Goal: Task Accomplishment & Management: Complete application form

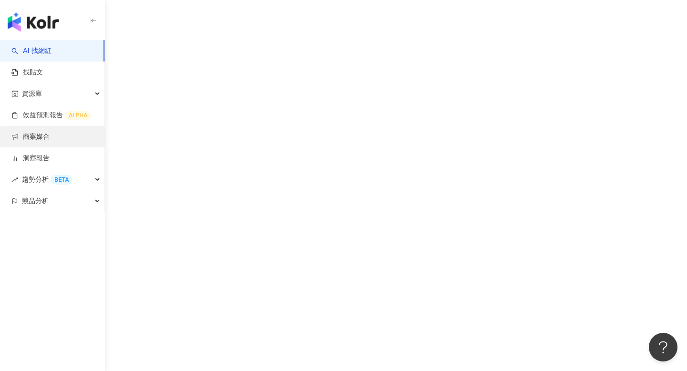
click at [48, 140] on link "商案媒合" at bounding box center [30, 137] width 38 height 10
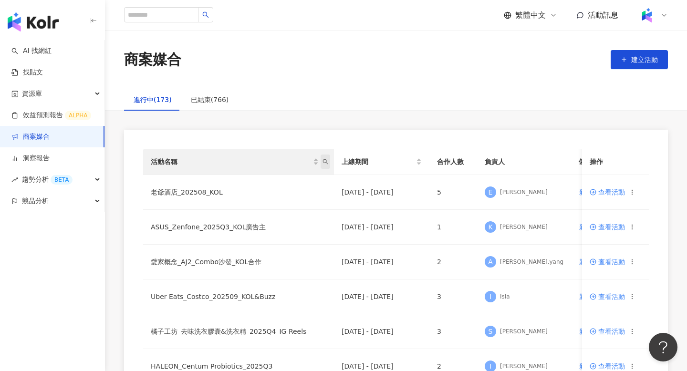
click at [326, 167] on span "活動名稱" at bounding box center [326, 162] width 10 height 14
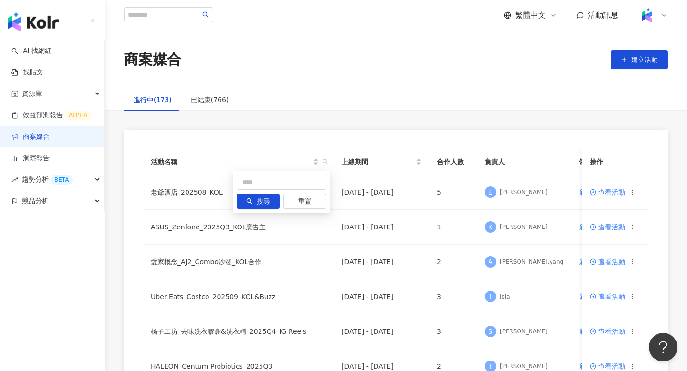
click at [285, 191] on div "搜尋 重置" at bounding box center [281, 192] width 97 height 42
click at [283, 182] on input "text" at bounding box center [282, 182] width 90 height 15
type input "*"
type input "**"
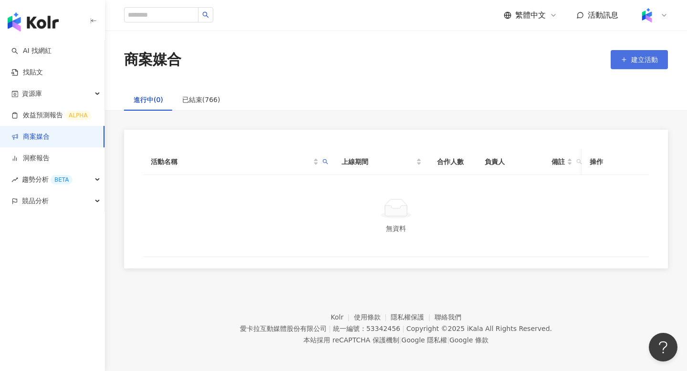
click at [635, 57] on span "建立活動" at bounding box center [645, 60] width 27 height 8
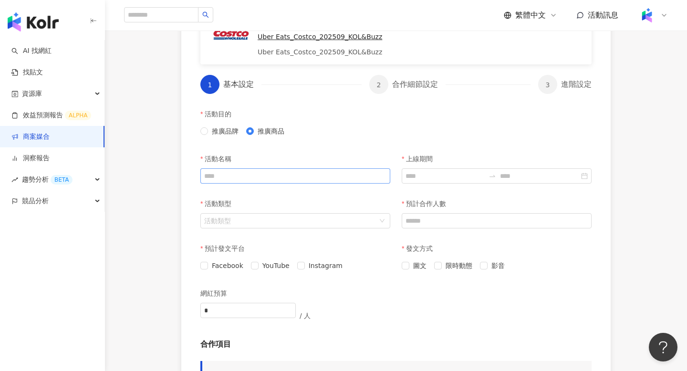
scroll to position [157, 0]
click at [256, 184] on div "活動名稱" at bounding box center [295, 170] width 201 height 45
click at [255, 178] on input "活動名稱" at bounding box center [296, 175] width 190 height 15
paste input "**********"
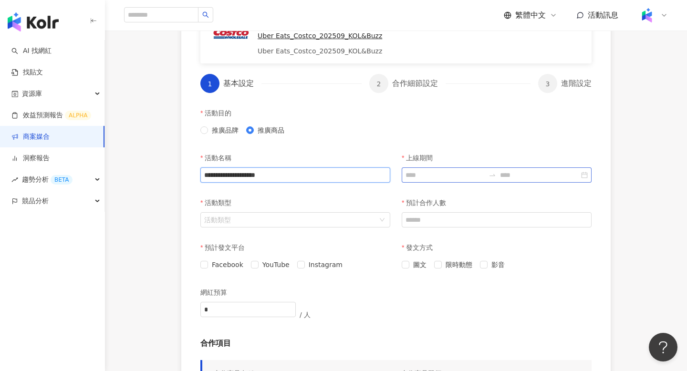
type input "**********"
click at [427, 179] on input "上線期間" at bounding box center [445, 175] width 79 height 11
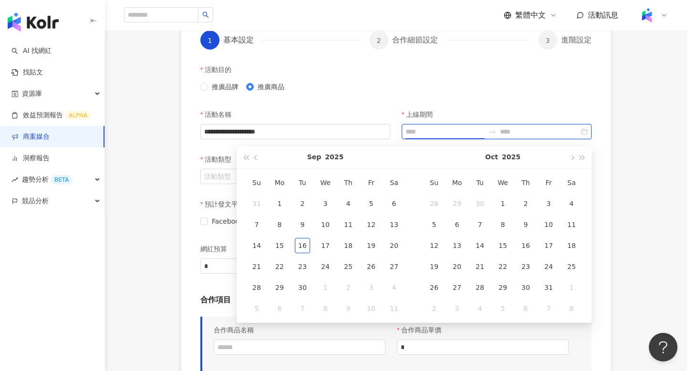
scroll to position [201, 0]
type input "**********"
click at [500, 211] on td "1" at bounding box center [503, 203] width 23 height 21
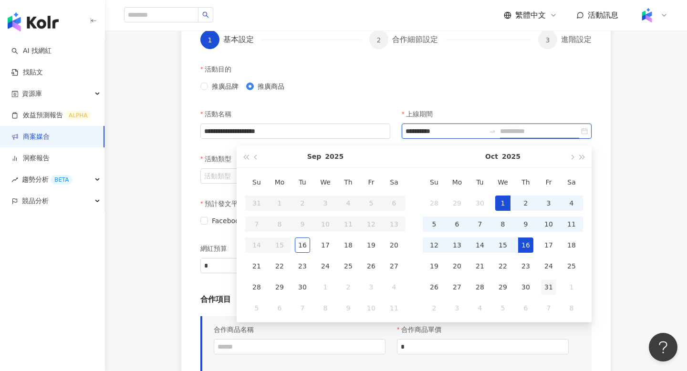
type input "**********"
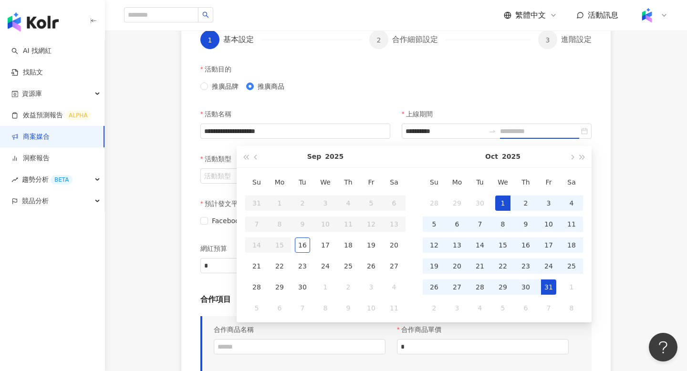
click at [552, 282] on div "31" at bounding box center [548, 287] width 15 height 15
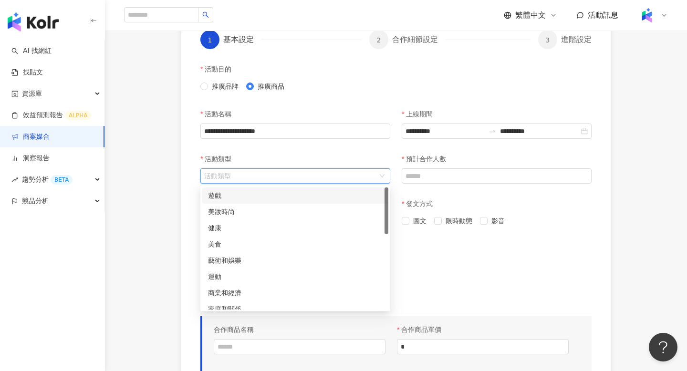
click at [326, 178] on input "活動類型" at bounding box center [290, 176] width 172 height 14
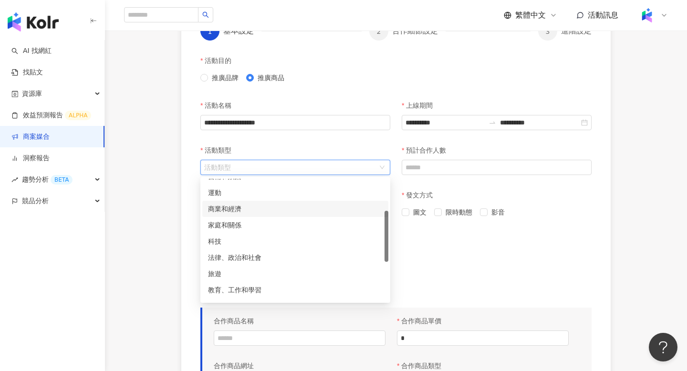
scroll to position [76, 0]
click at [214, 271] on div "旅遊" at bounding box center [295, 273] width 175 height 11
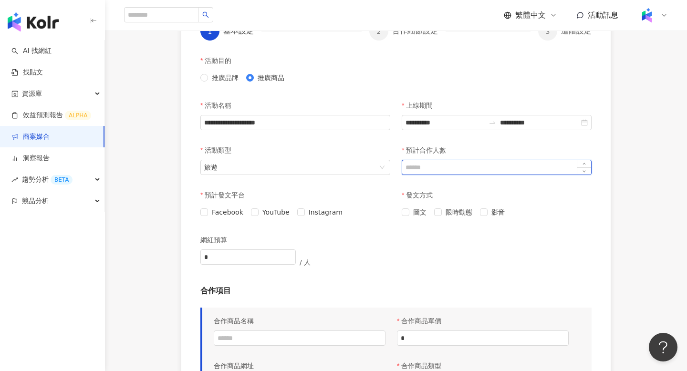
click at [444, 166] on input "預計合作人數" at bounding box center [496, 167] width 189 height 14
click at [586, 165] on icon "up" at bounding box center [584, 164] width 3 height 3
type input "*"
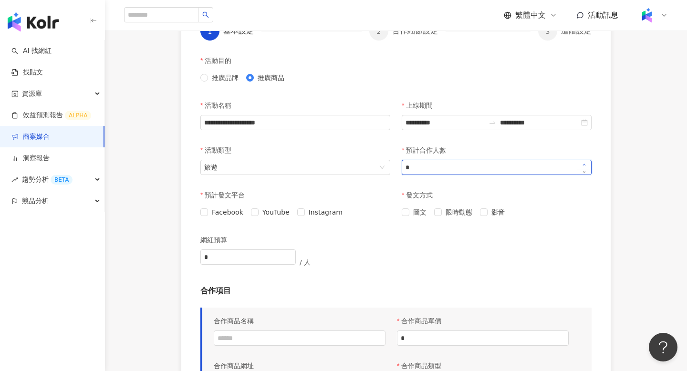
click at [586, 165] on icon "up" at bounding box center [584, 164] width 3 height 3
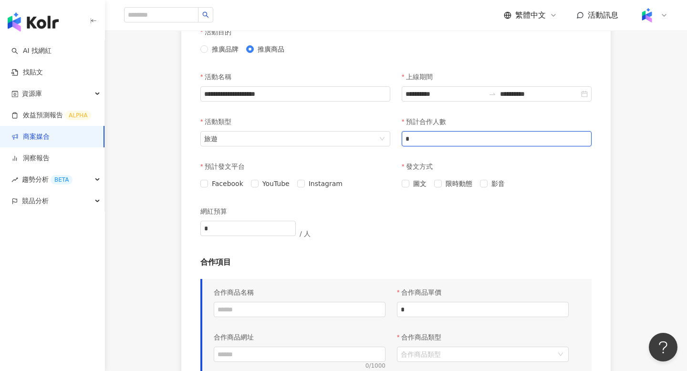
scroll to position [240, 0]
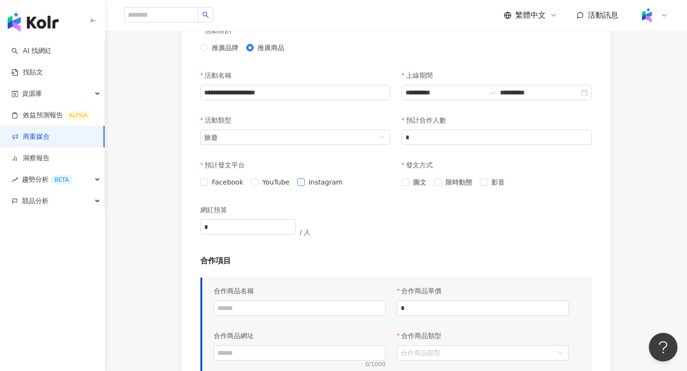
click at [305, 181] on span "Instagram" at bounding box center [326, 182] width 42 height 11
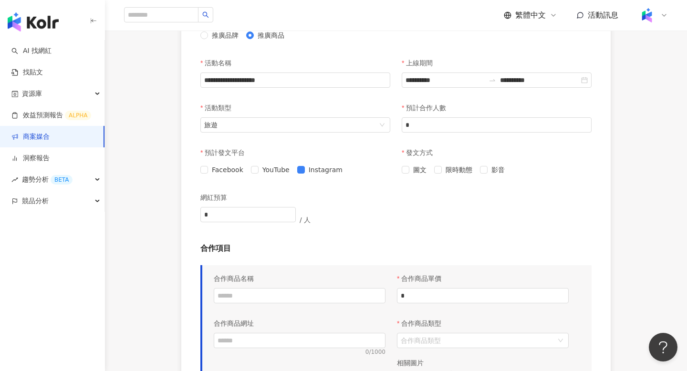
scroll to position [254, 0]
click at [488, 171] on span "影音" at bounding box center [498, 168] width 21 height 11
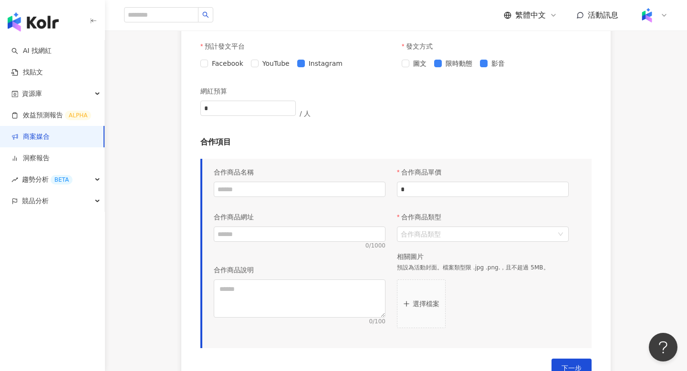
scroll to position [359, 0]
click at [324, 184] on input "text" at bounding box center [300, 188] width 172 height 15
paste input "**********"
type input "**********"
click at [254, 230] on input "text" at bounding box center [300, 233] width 172 height 15
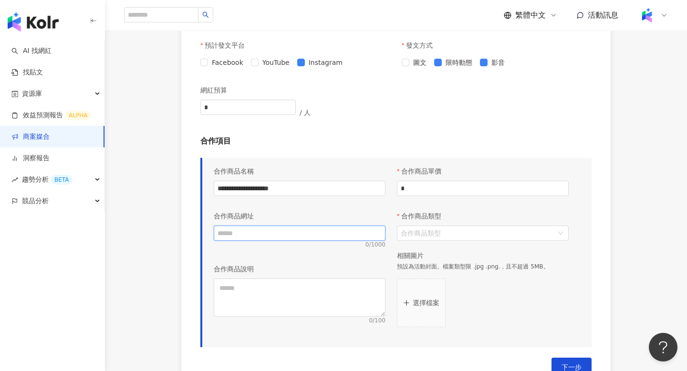
paste input "**********"
type input "**********"
click at [246, 297] on textarea at bounding box center [300, 298] width 172 height 38
paste textarea "**********"
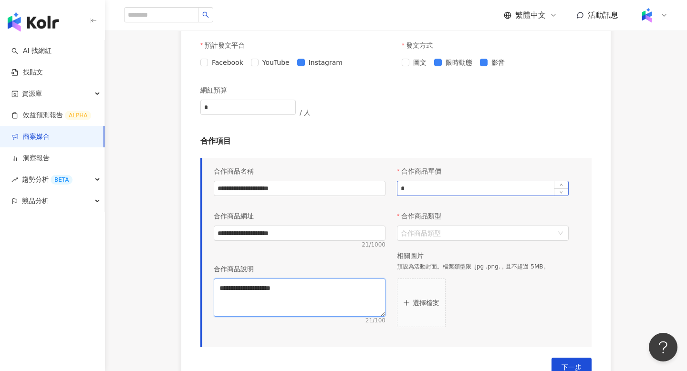
type textarea "**********"
click at [455, 186] on input "*" at bounding box center [483, 188] width 171 height 14
type input "**"
click at [462, 236] on input "合作商品類型" at bounding box center [478, 233] width 154 height 14
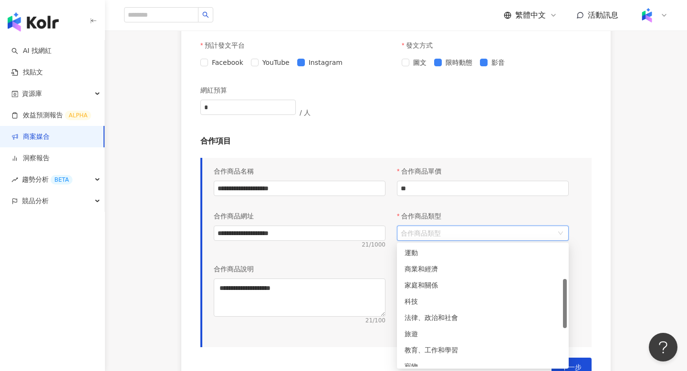
scroll to position [85, 0]
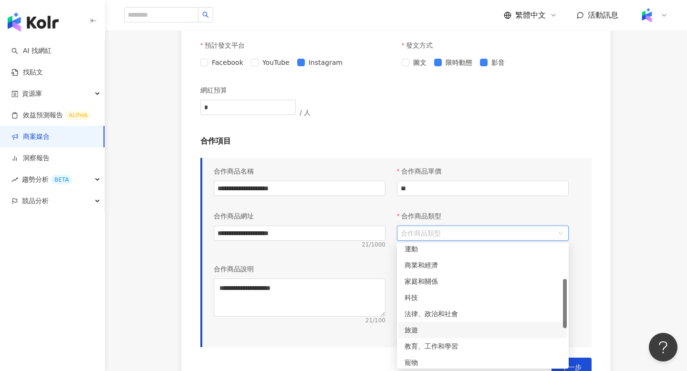
click at [451, 337] on div "旅遊" at bounding box center [483, 330] width 168 height 16
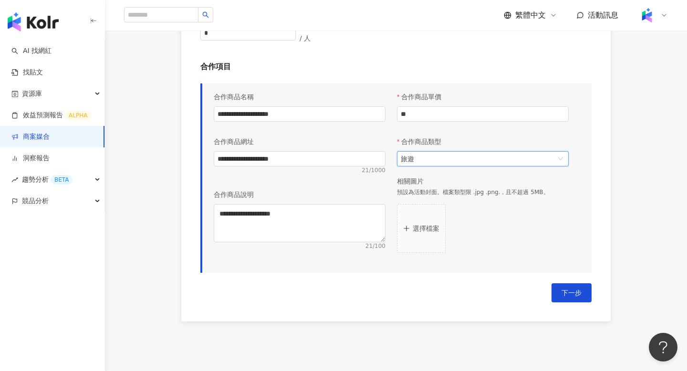
scroll to position [451, 0]
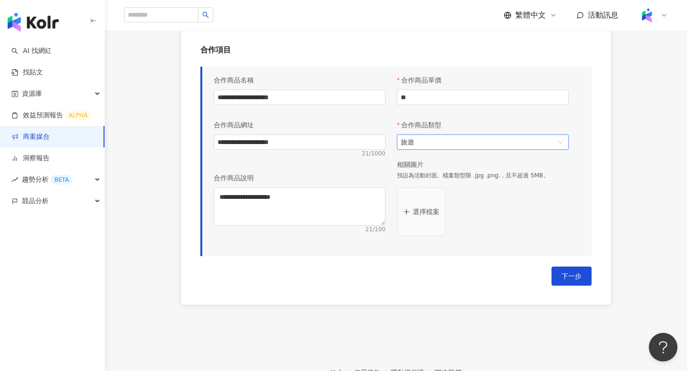
click at [434, 206] on button "選擇檔案" at bounding box center [421, 212] width 49 height 49
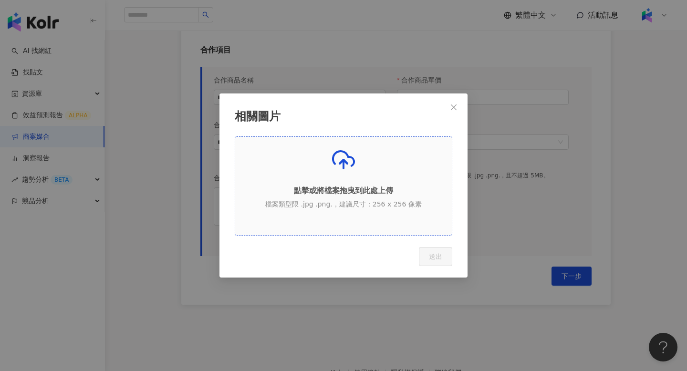
click at [407, 211] on div "點擊或將檔案拖曳到此處上傳 檔案類型限 .jpg .png.，建議尺寸：256 x 256 像素" at bounding box center [343, 182] width 217 height 68
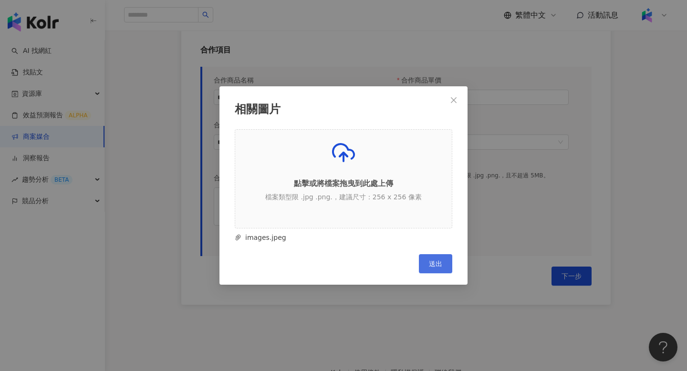
click at [435, 254] on button "送出" at bounding box center [435, 263] width 33 height 19
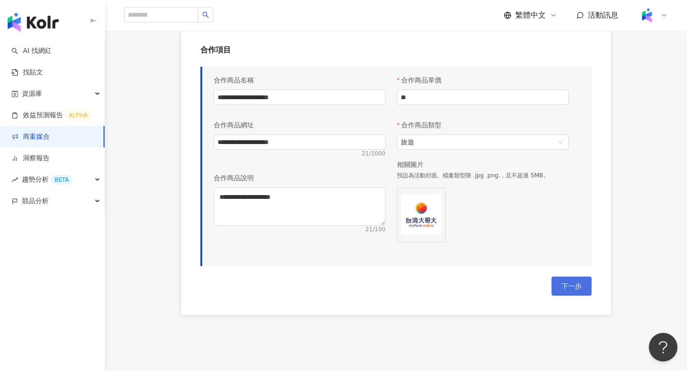
click at [570, 285] on span "下一步" at bounding box center [572, 287] width 20 height 8
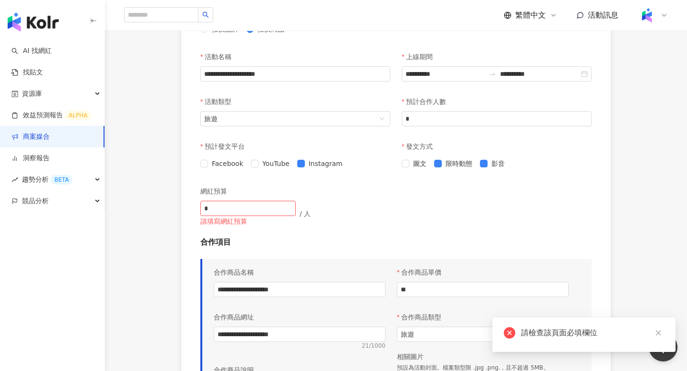
scroll to position [257, 0]
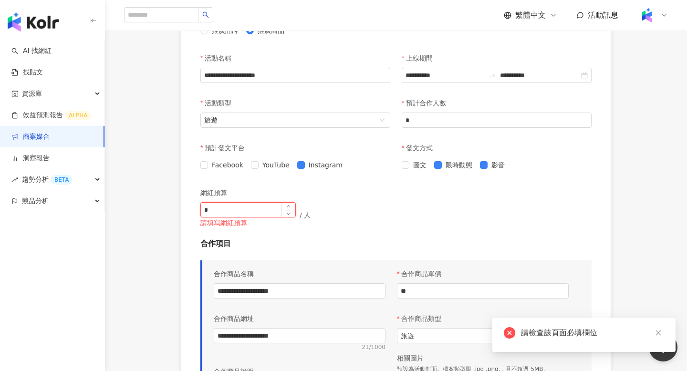
click at [224, 214] on input "*" at bounding box center [248, 210] width 95 height 14
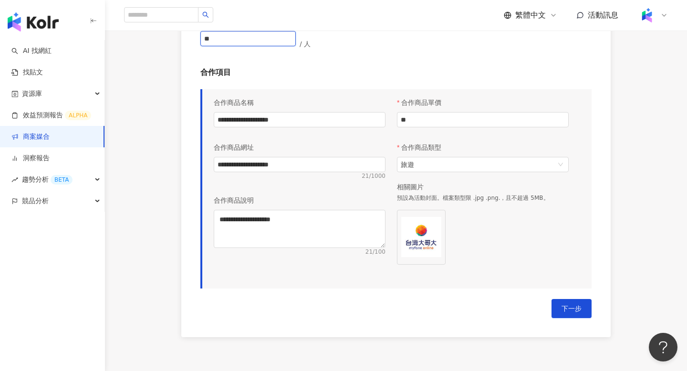
scroll to position [519, 0]
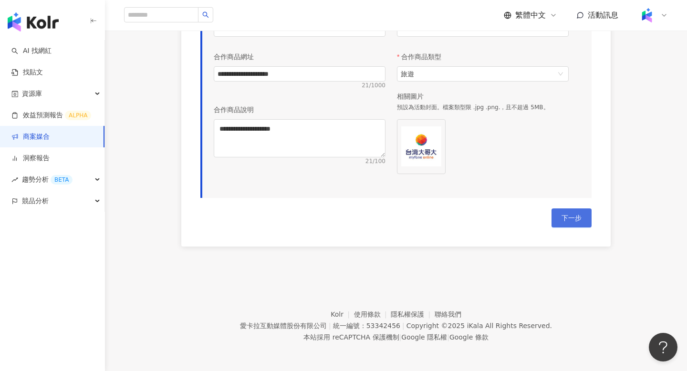
type input "**"
click at [564, 217] on span "下一步" at bounding box center [572, 218] width 20 height 8
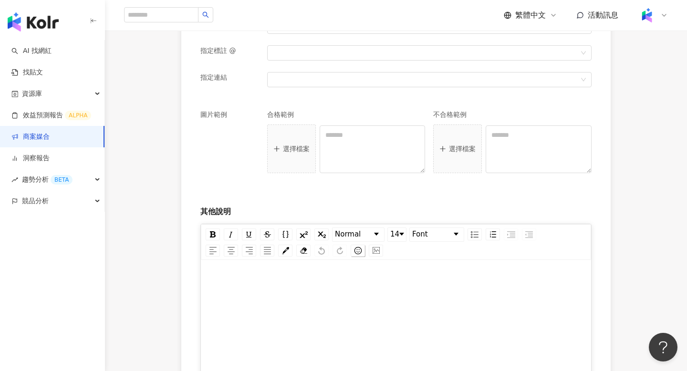
scroll to position [349, 0]
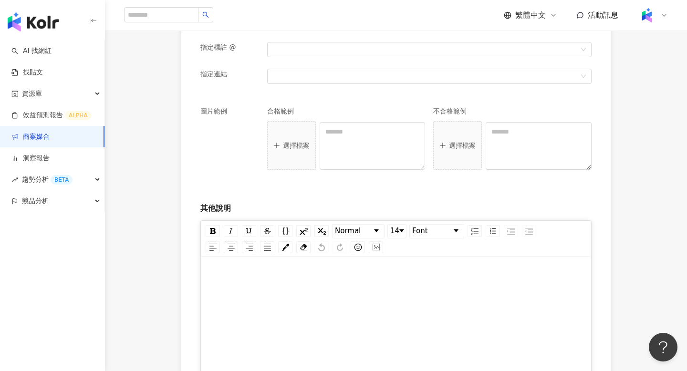
click at [349, 267] on div "rdw-editor" at bounding box center [396, 271] width 371 height 11
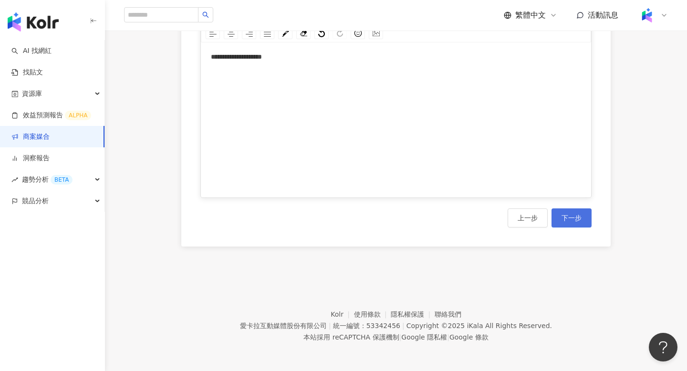
click at [576, 220] on span "下一步" at bounding box center [572, 218] width 20 height 8
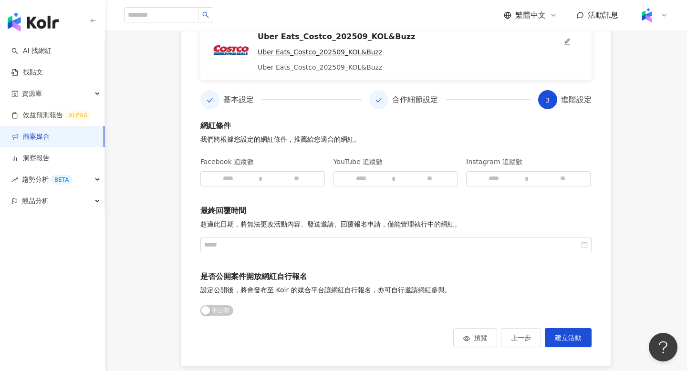
scroll to position [139, 0]
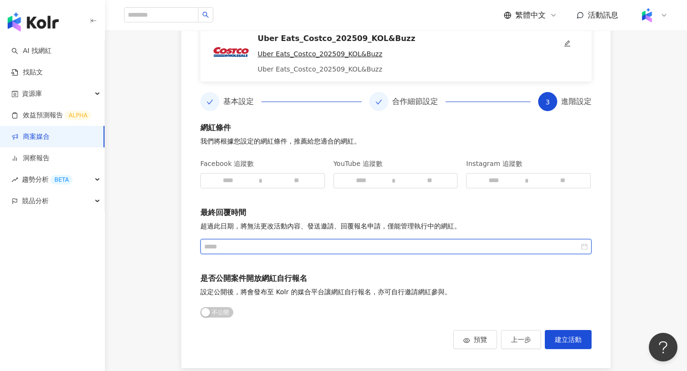
click at [405, 245] on input at bounding box center [391, 247] width 375 height 11
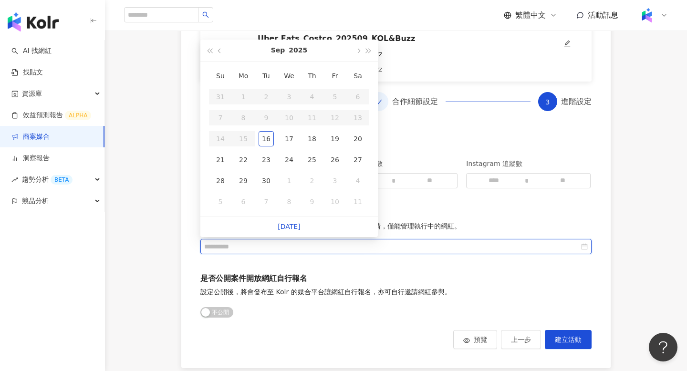
type input "**********"
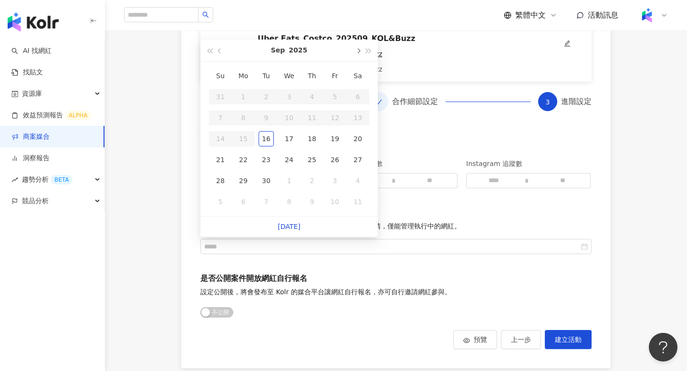
click at [360, 56] on button "button" at bounding box center [358, 50] width 11 height 21
type input "**********"
click at [330, 180] on div "31" at bounding box center [335, 180] width 15 height 15
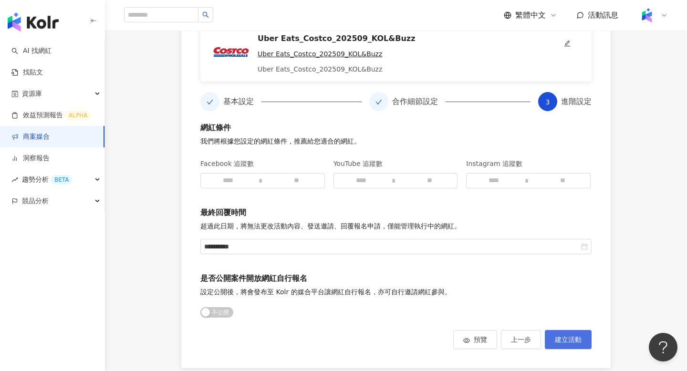
click at [576, 343] on span "建立活動" at bounding box center [568, 340] width 27 height 8
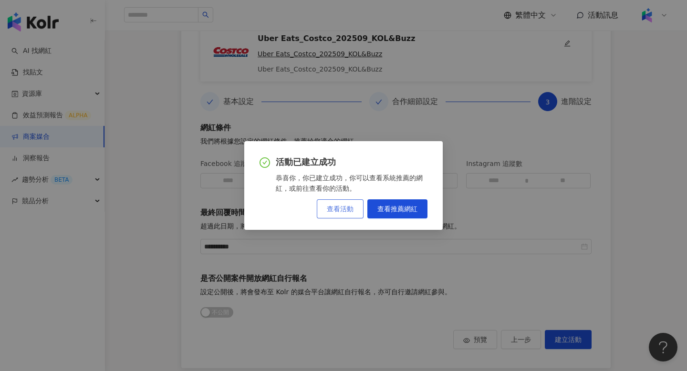
click at [343, 201] on button "查看活動" at bounding box center [340, 209] width 47 height 19
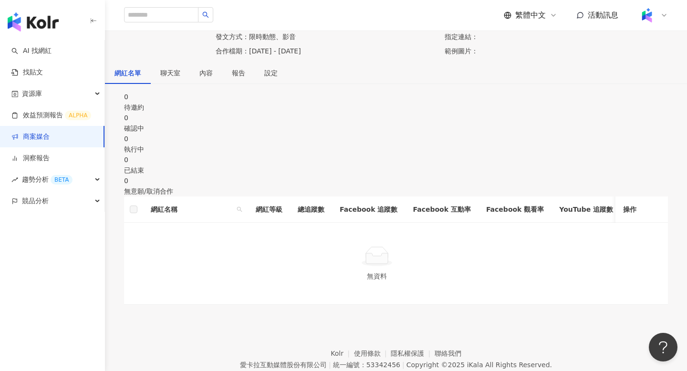
scroll to position [21, 0]
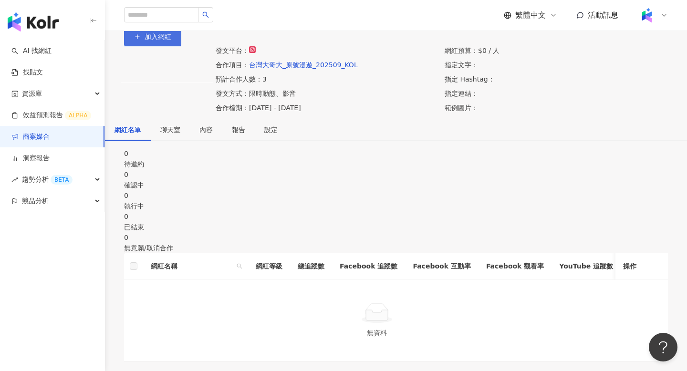
click at [171, 41] on span "加入網紅" at bounding box center [158, 37] width 27 height 8
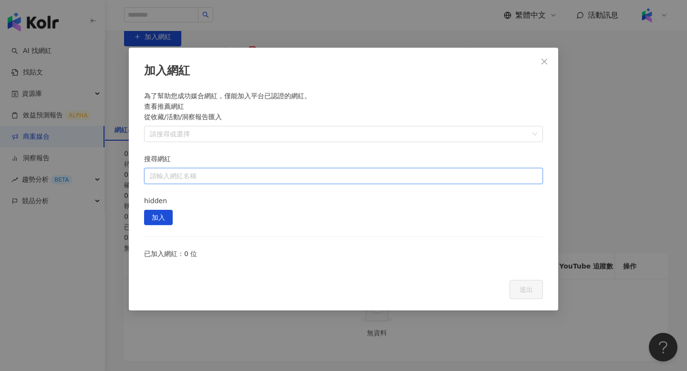
click at [376, 169] on input "搜尋網紅" at bounding box center [344, 176] width 388 height 15
type input "*"
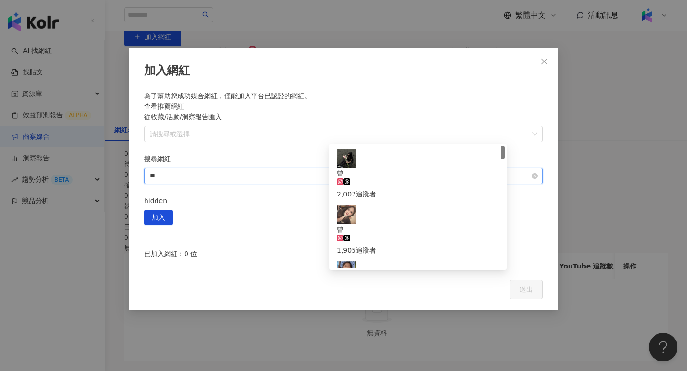
type input "*"
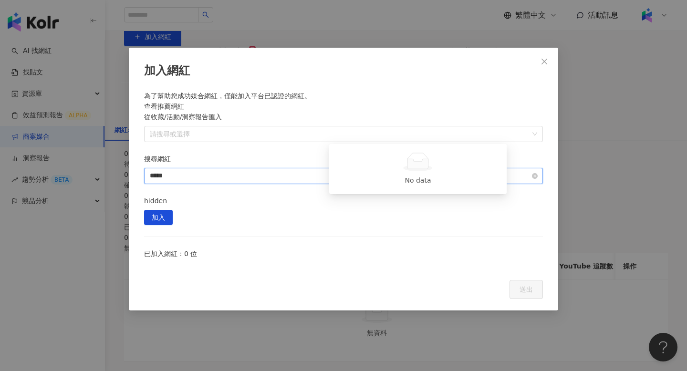
type input "***"
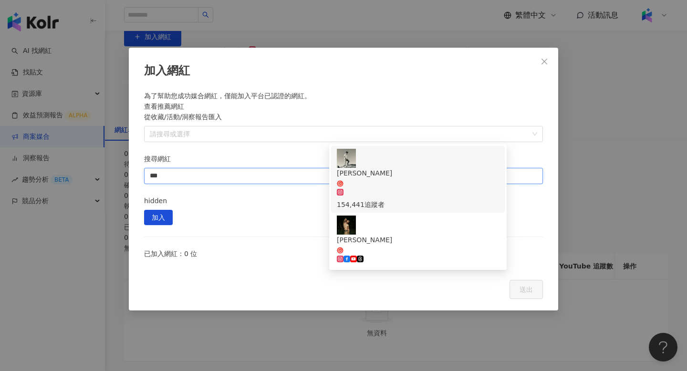
click at [379, 200] on div "154,441 追蹤者" at bounding box center [418, 205] width 162 height 11
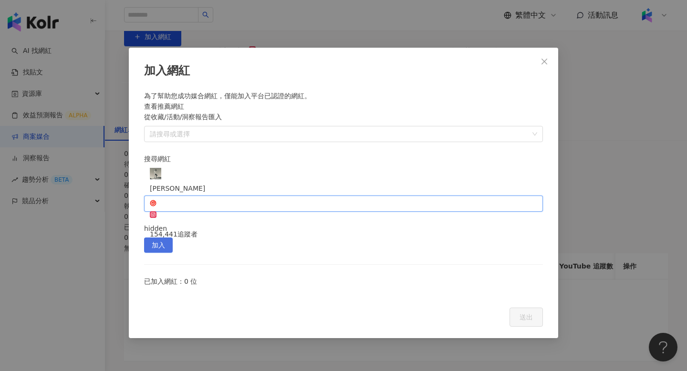
click at [165, 238] on span "加入" at bounding box center [158, 245] width 13 height 15
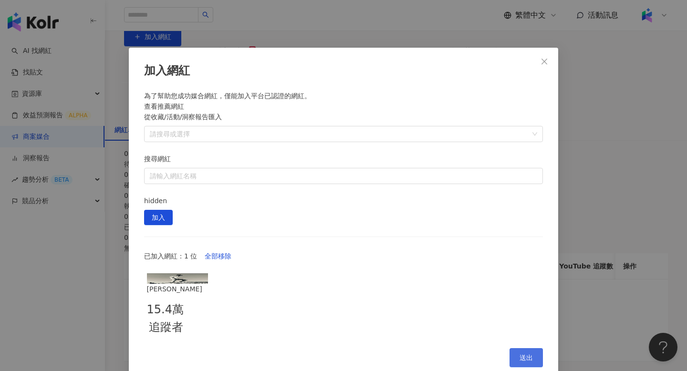
click at [510, 349] on button "送出" at bounding box center [526, 358] width 33 height 19
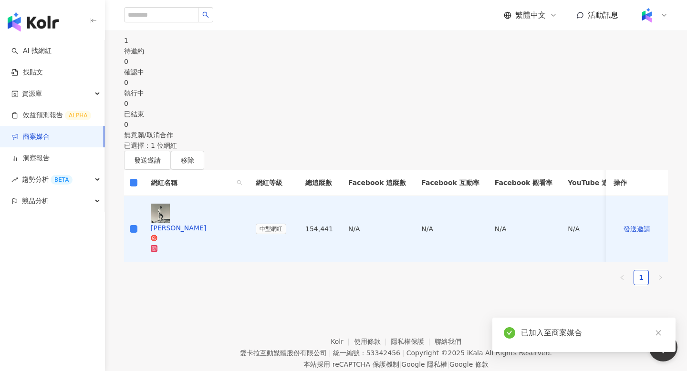
scroll to position [149, 0]
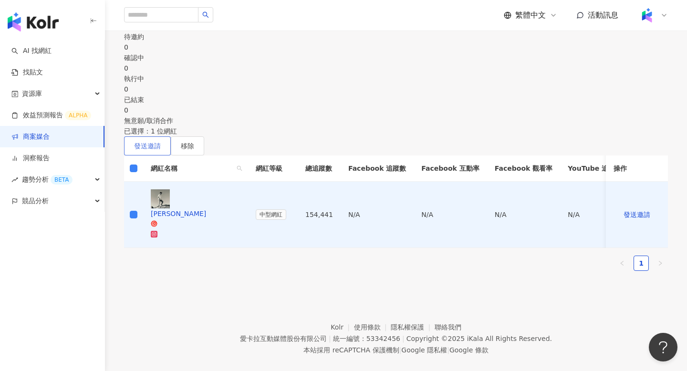
click at [161, 150] on span "發送邀請" at bounding box center [147, 146] width 27 height 8
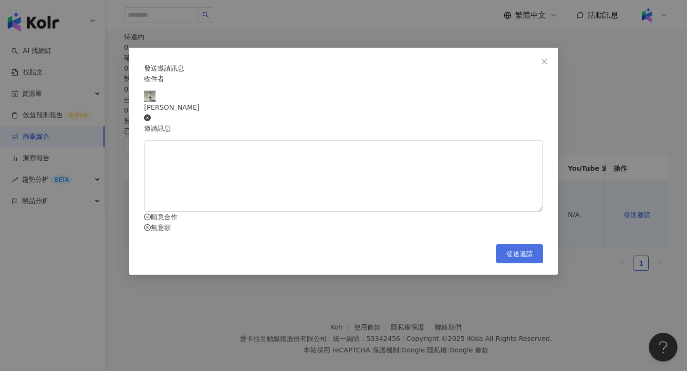
click at [539, 264] on button "發送邀請" at bounding box center [520, 253] width 47 height 19
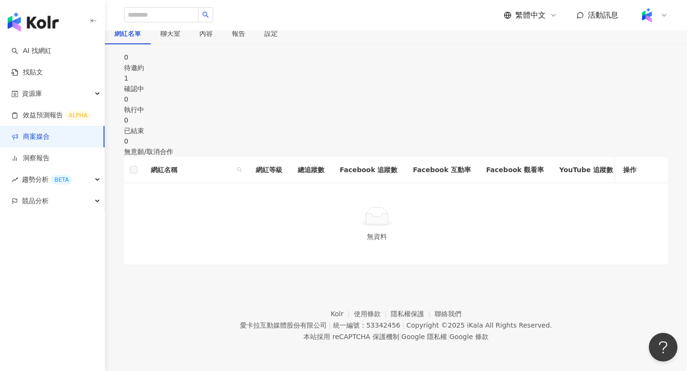
click at [252, 94] on div "確認中" at bounding box center [396, 89] width 544 height 11
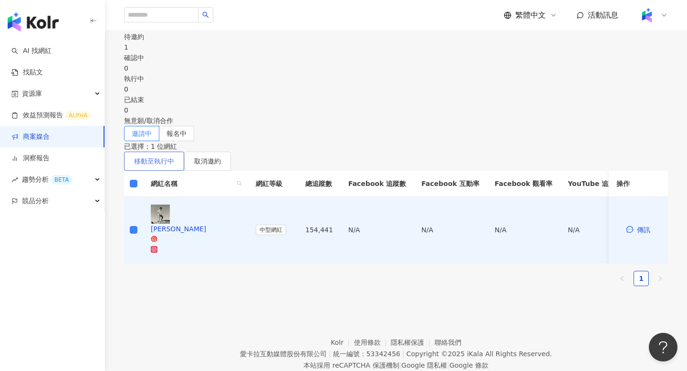
click at [174, 165] on span "移動至執行中" at bounding box center [154, 162] width 40 height 8
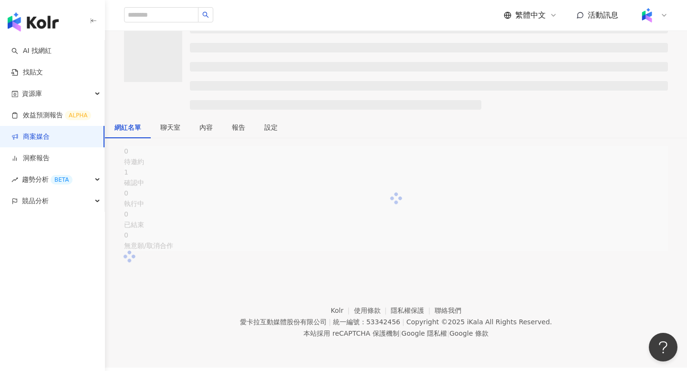
scroll to position [149, 0]
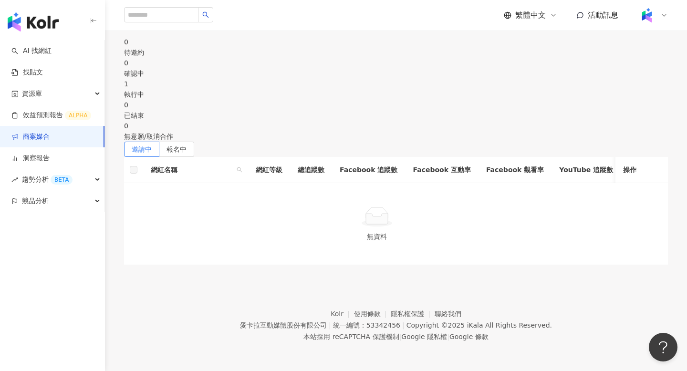
click at [388, 100] on div "執行中" at bounding box center [396, 94] width 544 height 11
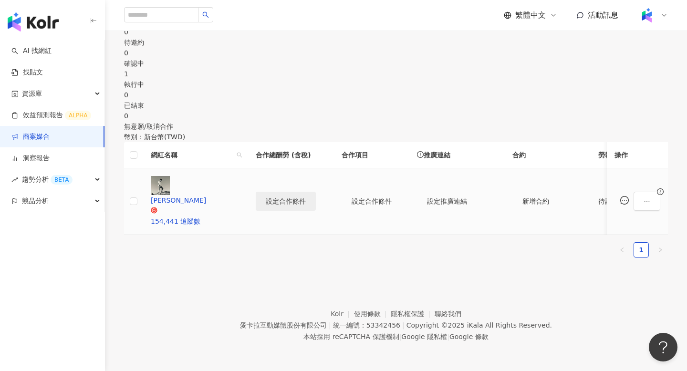
click at [306, 198] on span "設定合作條件" at bounding box center [286, 202] width 40 height 8
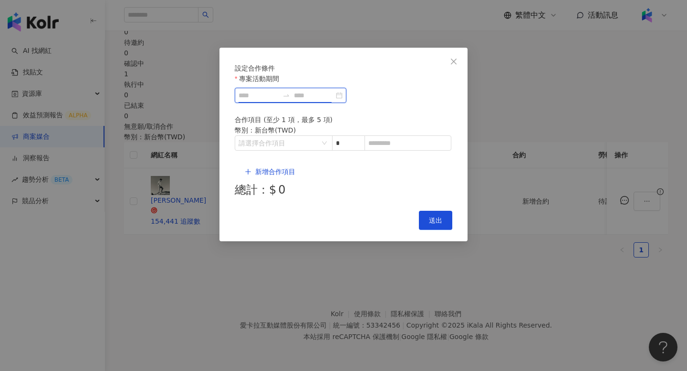
click at [278, 101] on input "專案活動期間" at bounding box center [259, 95] width 40 height 11
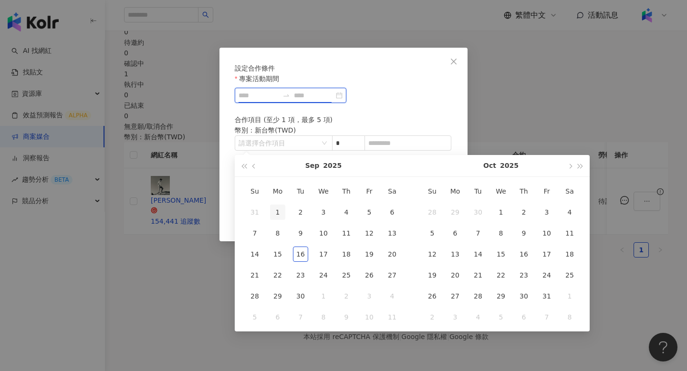
type input "**********"
click at [276, 205] on div "1" at bounding box center [277, 212] width 15 height 15
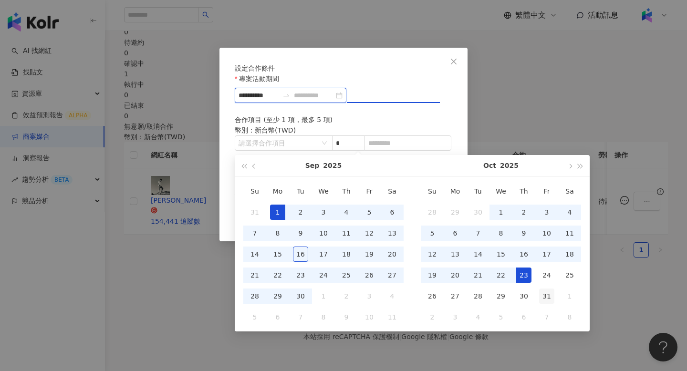
type input "**********"
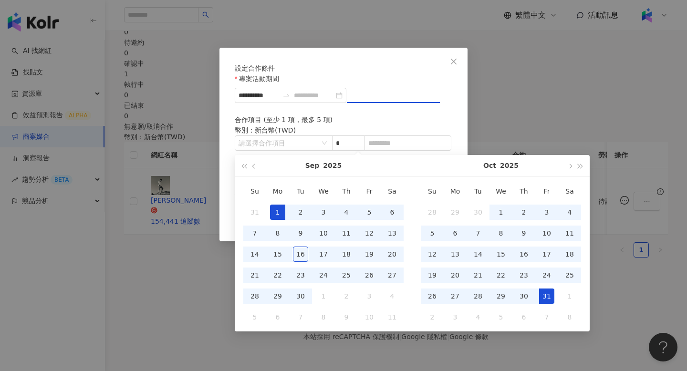
click at [542, 289] on div "31" at bounding box center [546, 296] width 15 height 15
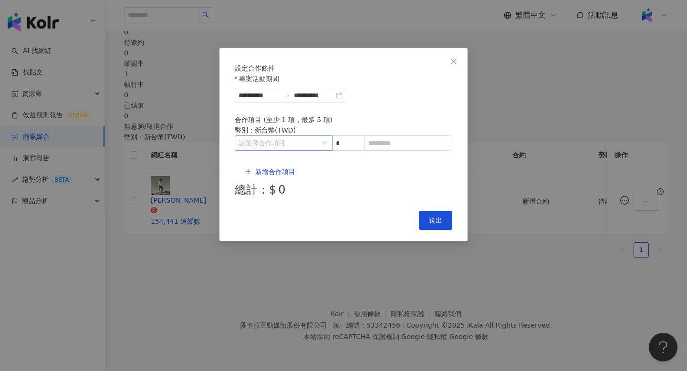
click at [299, 150] on input "search" at bounding box center [279, 143] width 80 height 14
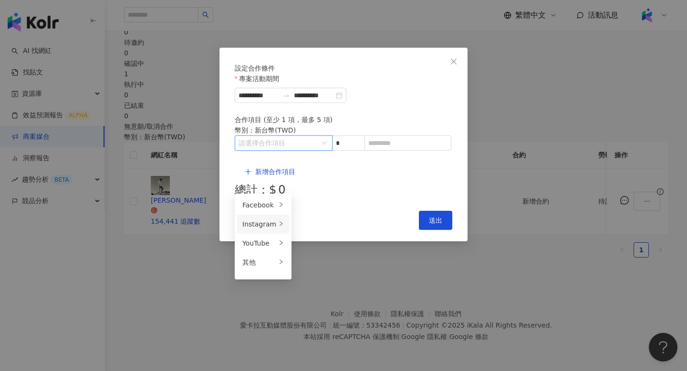
click at [264, 219] on div "Instagram" at bounding box center [260, 224] width 34 height 11
click at [306, 221] on span "Reels" at bounding box center [309, 225] width 18 height 8
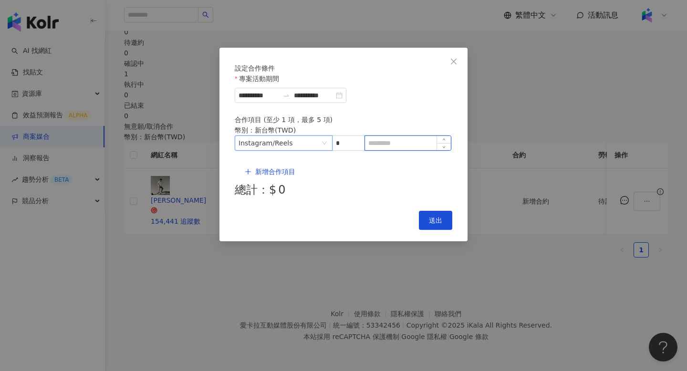
click at [388, 150] on input at bounding box center [408, 143] width 86 height 14
paste input "*****"
type input "*****"
click at [440, 217] on span "送出" at bounding box center [435, 221] width 13 height 8
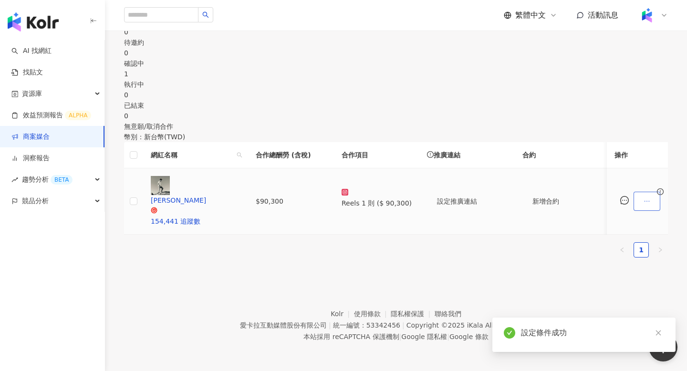
click at [635, 195] on button "button" at bounding box center [647, 201] width 27 height 19
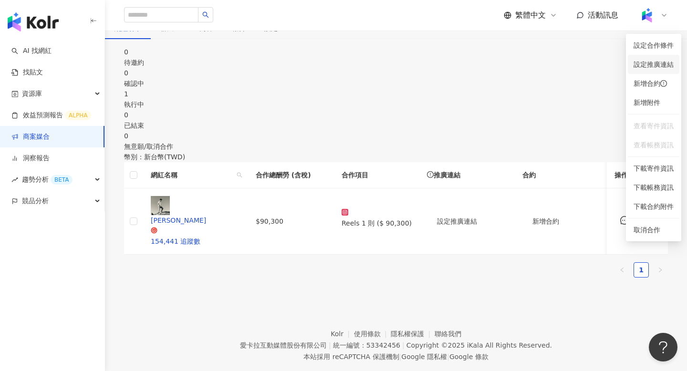
scroll to position [117, 0]
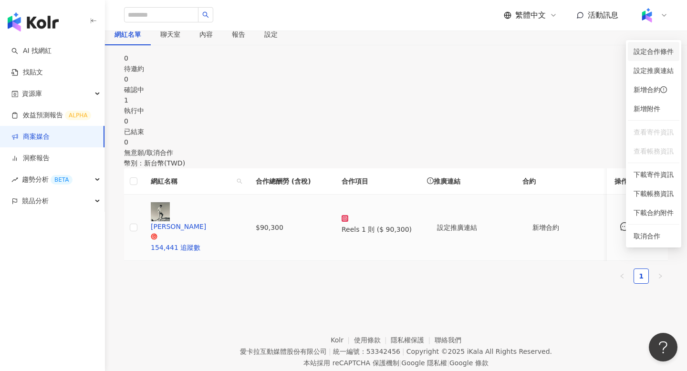
click at [652, 51] on span "設定合作條件" at bounding box center [654, 51] width 40 height 11
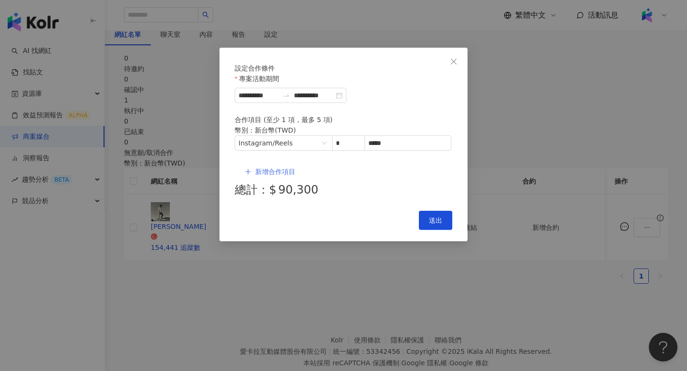
click at [270, 174] on button "新增合作項目" at bounding box center [270, 171] width 71 height 19
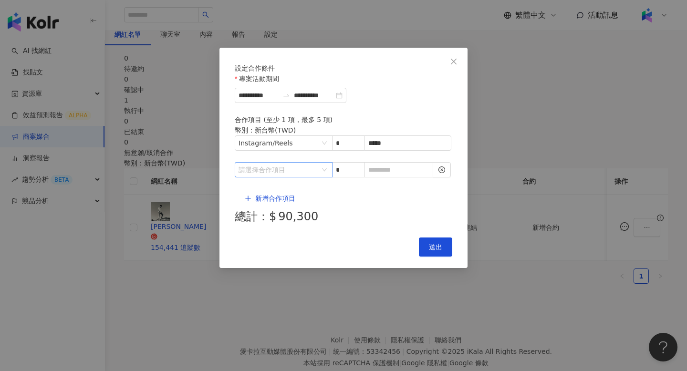
click at [273, 174] on input "search" at bounding box center [279, 170] width 80 height 14
click at [271, 216] on div "Instagram" at bounding box center [260, 212] width 34 height 11
click at [313, 259] on li "限時動態" at bounding box center [318, 250] width 49 height 19
click at [395, 172] on input at bounding box center [399, 170] width 68 height 14
type input "*"
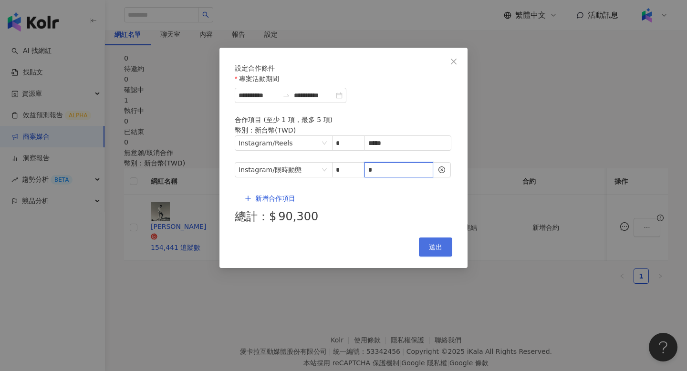
type input "*"
click at [439, 243] on span "送出" at bounding box center [435, 247] width 13 height 8
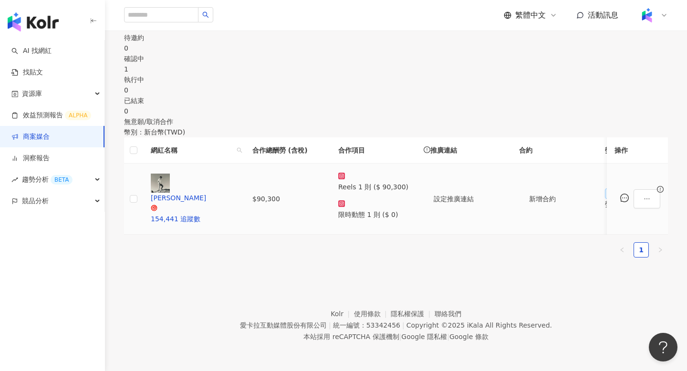
scroll to position [0, 0]
click at [634, 209] on button "button" at bounding box center [647, 199] width 27 height 19
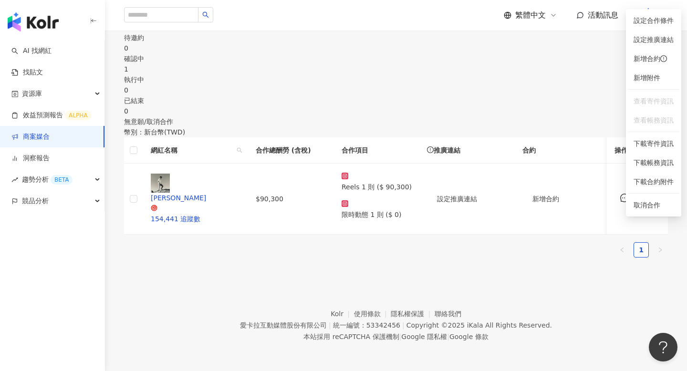
click at [517, 254] on ul "1" at bounding box center [396, 250] width 544 height 15
click at [636, 209] on button "button" at bounding box center [647, 199] width 27 height 19
click at [654, 15] on span "設定合作條件" at bounding box center [654, 20] width 40 height 11
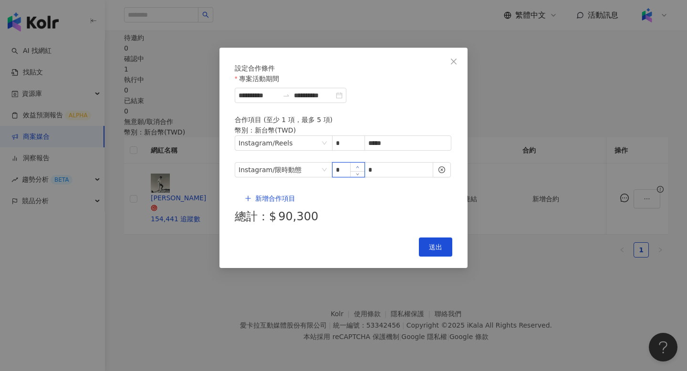
click at [352, 170] on span "Increase Value" at bounding box center [357, 167] width 14 height 9
type input "*"
click at [360, 177] on span "Decrease Value" at bounding box center [357, 173] width 14 height 9
click at [441, 243] on span "送出" at bounding box center [435, 247] width 13 height 8
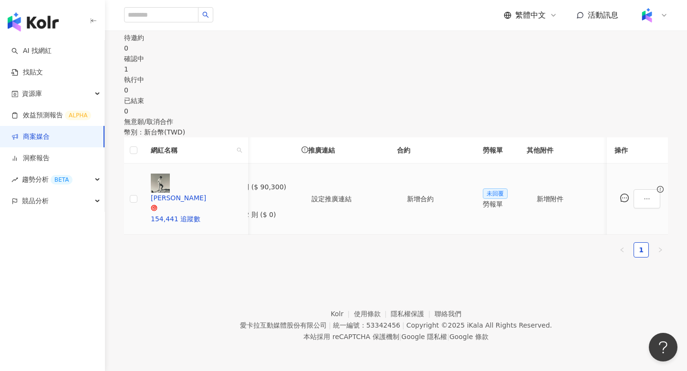
scroll to position [0, 127]
click at [644, 202] on icon "ellipsis" at bounding box center [647, 199] width 7 height 7
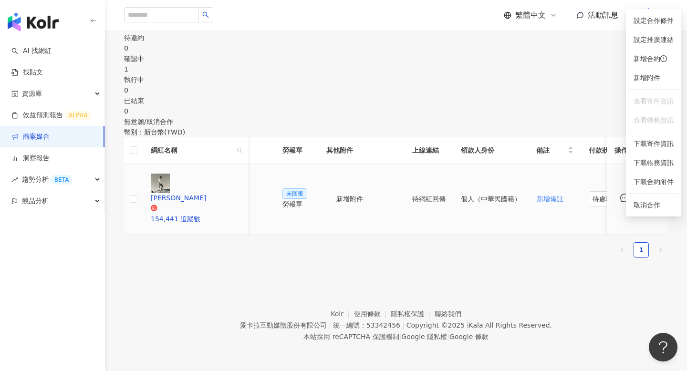
scroll to position [0, 439]
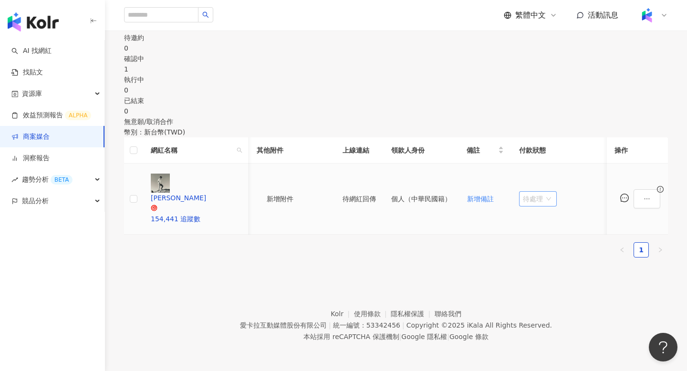
click at [537, 206] on span "待處理" at bounding box center [538, 199] width 30 height 14
click at [533, 255] on div "處理中" at bounding box center [538, 260] width 27 height 11
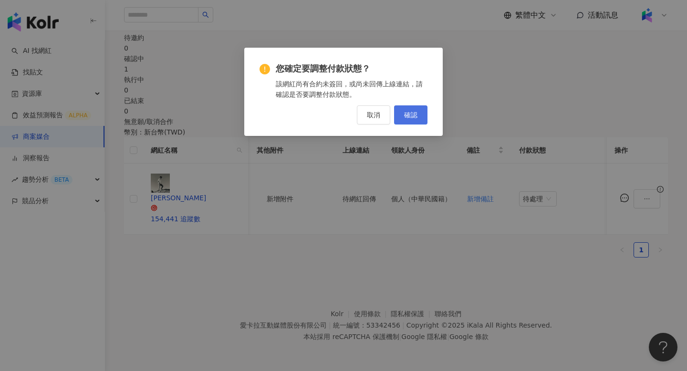
click at [412, 113] on span "確認" at bounding box center [410, 115] width 13 height 8
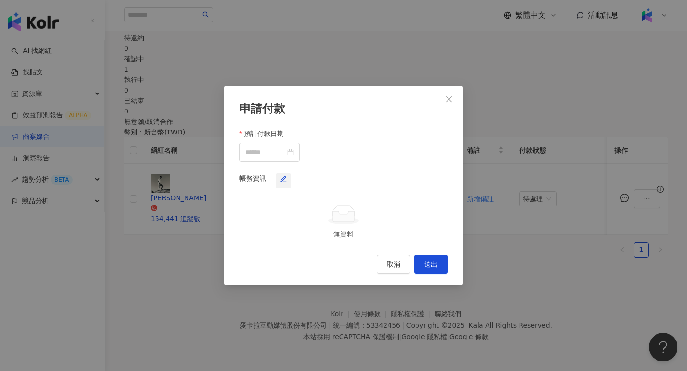
click at [286, 177] on icon "button" at bounding box center [283, 179] width 5 height 5
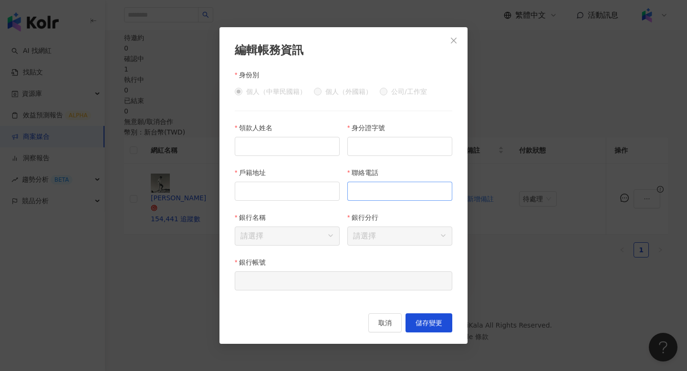
scroll to position [173, 0]
click at [382, 325] on span "取消" at bounding box center [385, 323] width 13 height 8
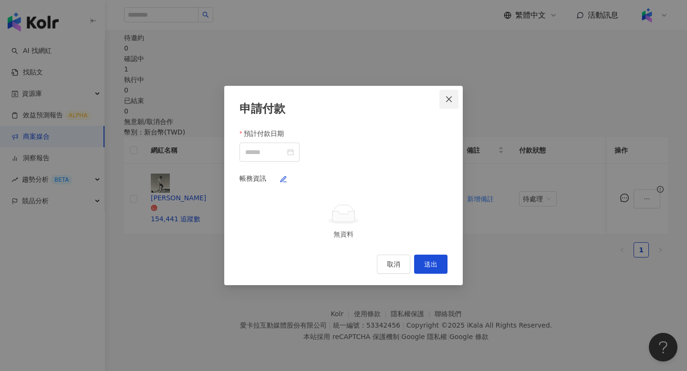
click at [451, 95] on icon "close" at bounding box center [449, 99] width 8 height 8
